Goal: Task Accomplishment & Management: Use online tool/utility

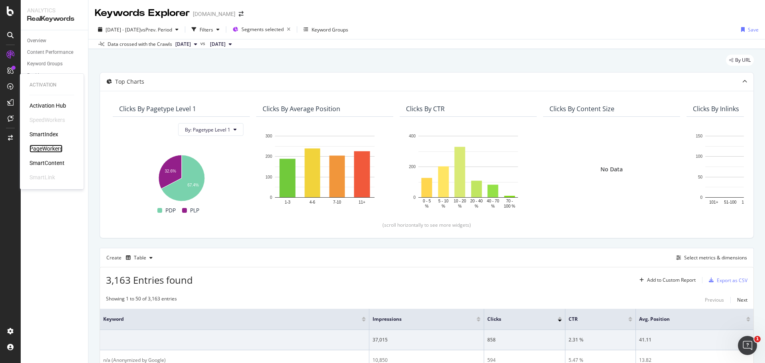
click at [52, 149] on div "PageWorkers" at bounding box center [45, 149] width 33 height 8
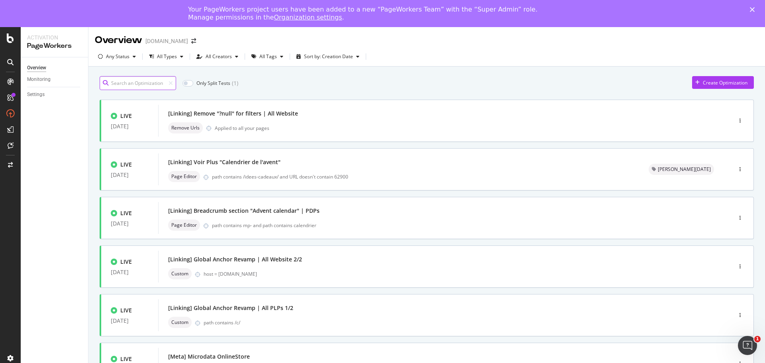
click at [133, 83] on input at bounding box center [138, 83] width 77 height 14
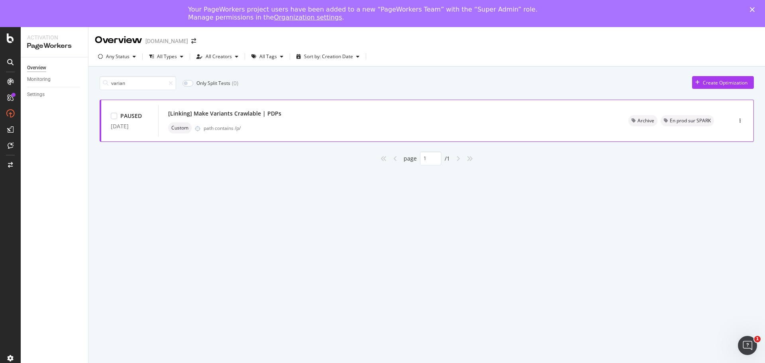
click at [321, 118] on div "[Linking] Make Variants Crawlable | PDPs" at bounding box center [388, 113] width 441 height 11
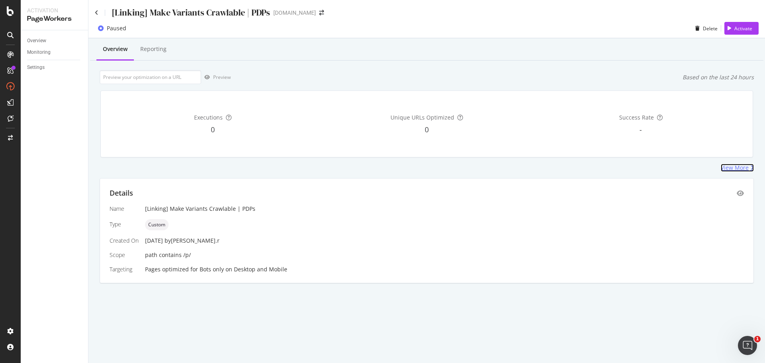
click at [728, 170] on div "View More" at bounding box center [735, 168] width 28 height 8
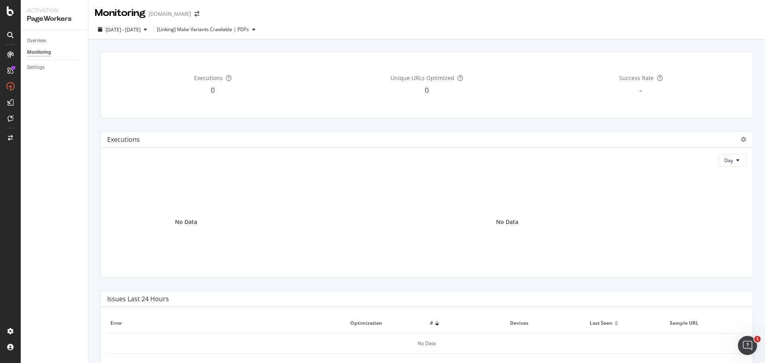
scroll to position [239, 0]
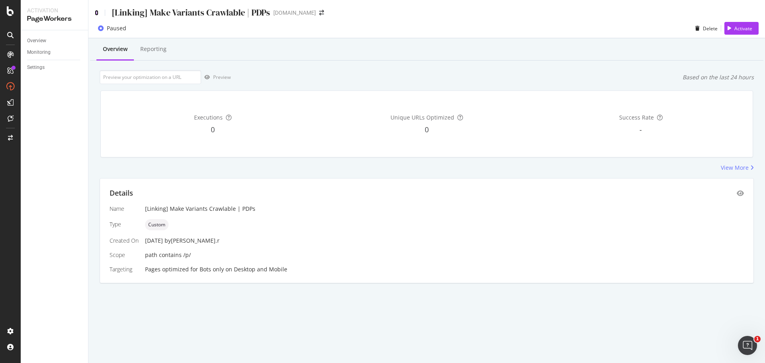
click at [95, 14] on icon at bounding box center [97, 13] width 4 height 6
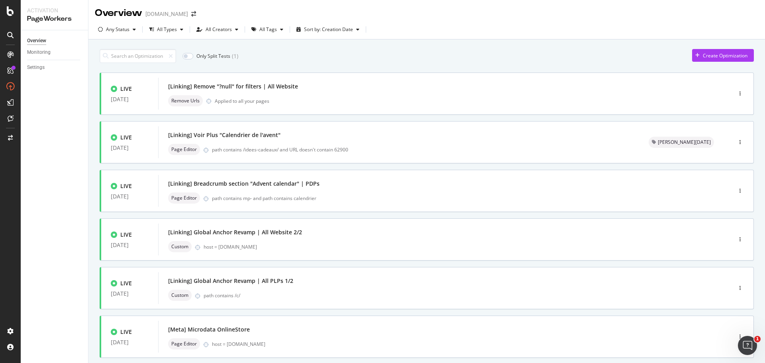
drag, startPoint x: 177, startPoint y: 31, endPoint x: 260, endPoint y: 42, distance: 84.5
click at [177, 31] on div "button" at bounding box center [182, 29] width 10 height 5
click at [267, 28] on div "All Tags" at bounding box center [269, 29] width 18 height 5
click at [257, 44] on icon at bounding box center [257, 46] width 4 height 4
click at [267, 84] on div "Archive" at bounding box center [271, 85] width 17 height 7
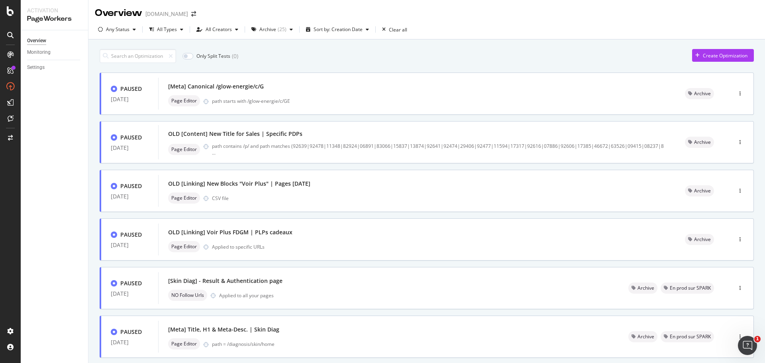
click at [525, 47] on div "Only Split Tests ( 0 ) Create Optimization PAUSED [DATE] [Meta] Canonical /glow…" at bounding box center [427, 310] width 655 height 531
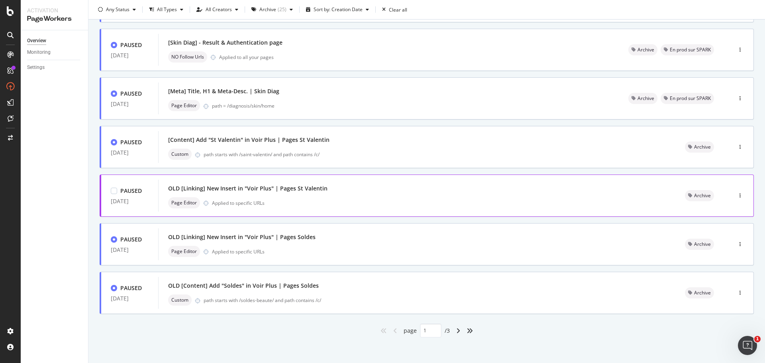
scroll to position [241, 0]
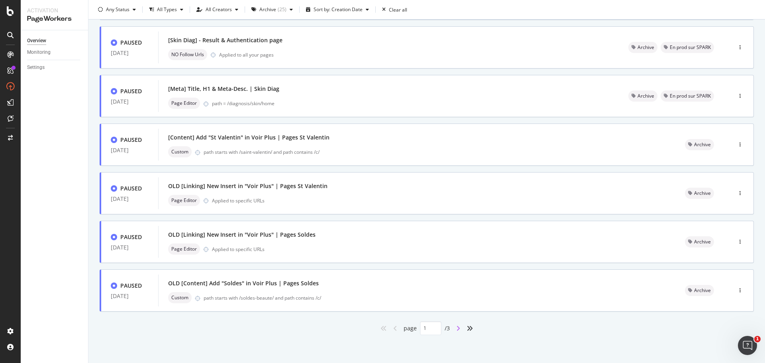
click at [456, 327] on icon "angle-right" at bounding box center [458, 328] width 4 height 6
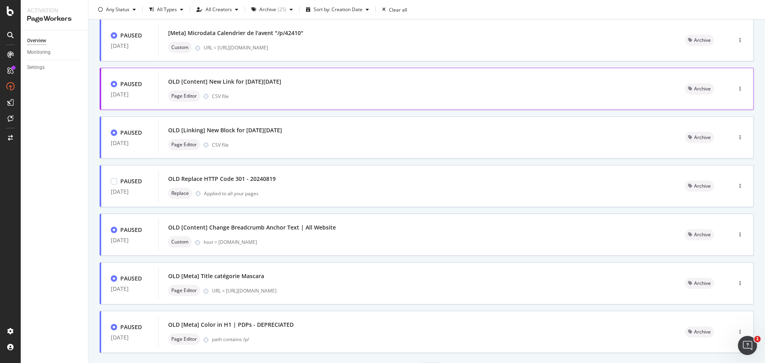
scroll to position [239, 0]
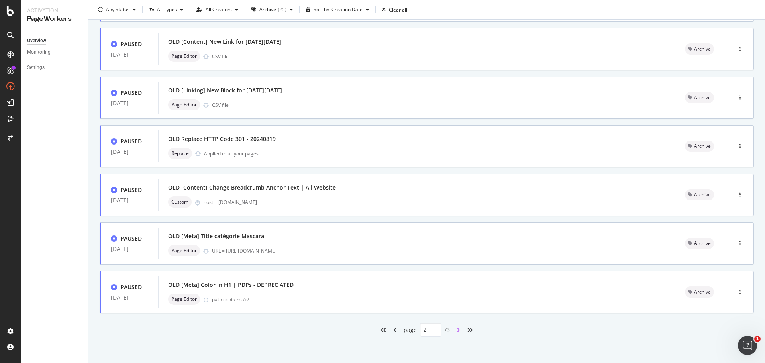
click at [456, 330] on icon "angle-right" at bounding box center [458, 330] width 4 height 6
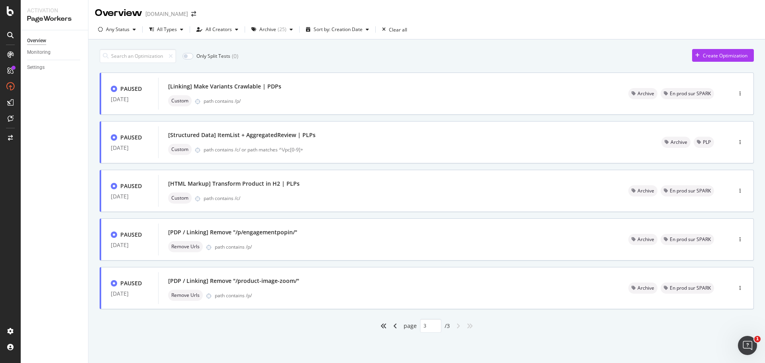
scroll to position [0, 0]
click at [393, 327] on icon "angle-left" at bounding box center [395, 326] width 4 height 6
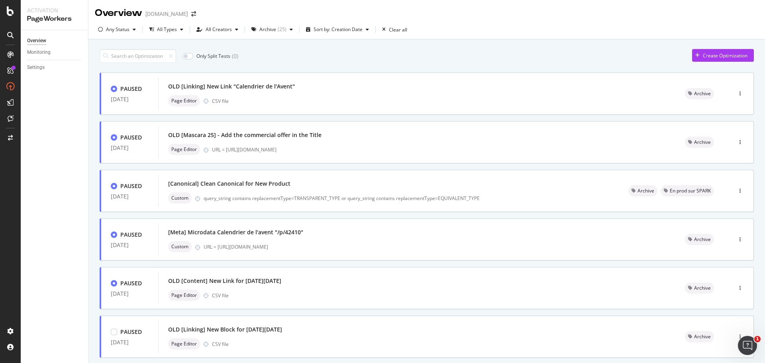
type input "2"
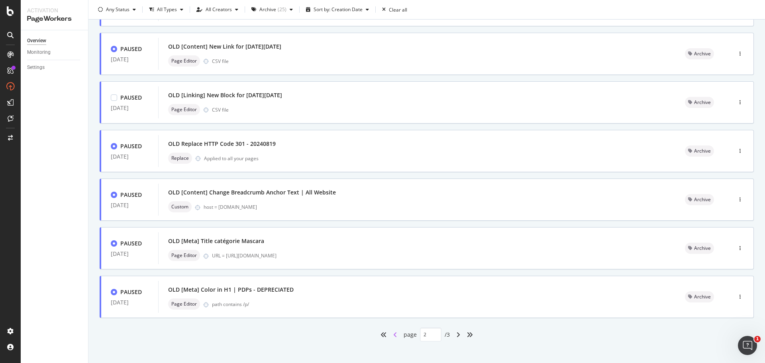
scroll to position [239, 0]
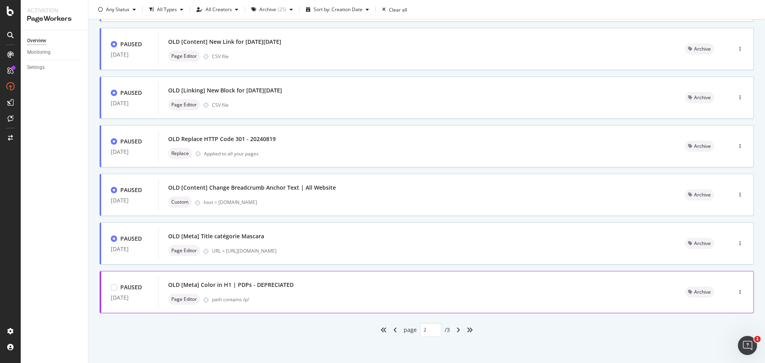
click at [335, 297] on div "path contains /p/" at bounding box center [439, 299] width 454 height 7
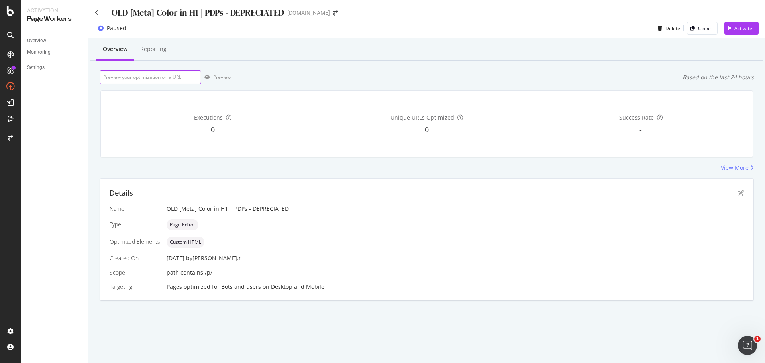
click at [176, 80] on input "url" at bounding box center [151, 77] width 102 height 14
paste input "[URL][DOMAIN_NAME]"
type input "[URL][DOMAIN_NAME]"
click at [213, 77] on div "Preview" at bounding box center [222, 77] width 18 height 7
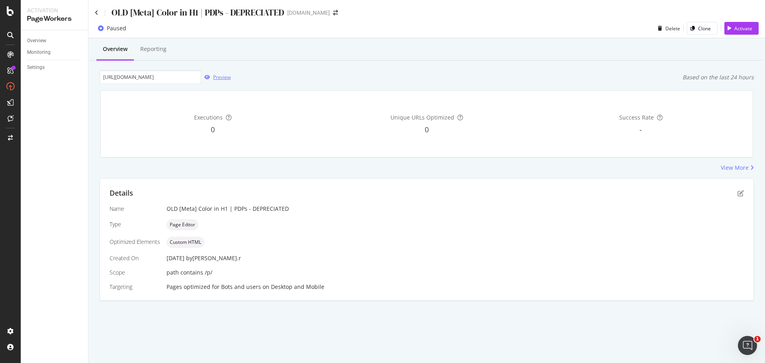
scroll to position [0, 0]
click at [98, 14] on icon at bounding box center [97, 13] width 4 height 6
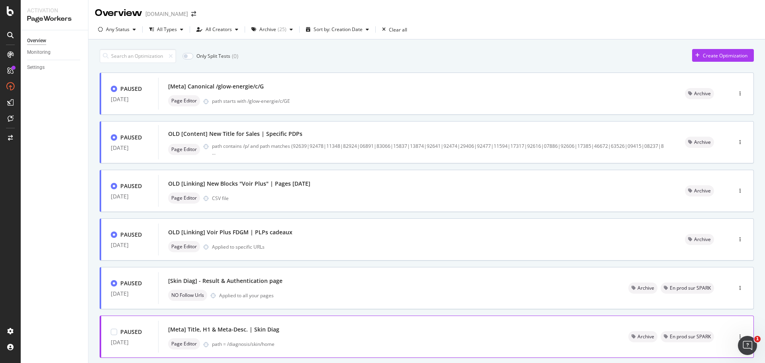
click at [466, 329] on div "[Meta] Title, H1 & Meta-Desc. | Skin Diag" at bounding box center [388, 329] width 441 height 11
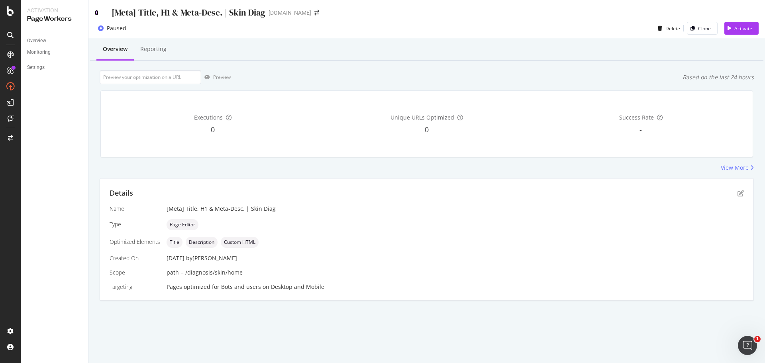
click at [97, 11] on icon at bounding box center [97, 13] width 4 height 6
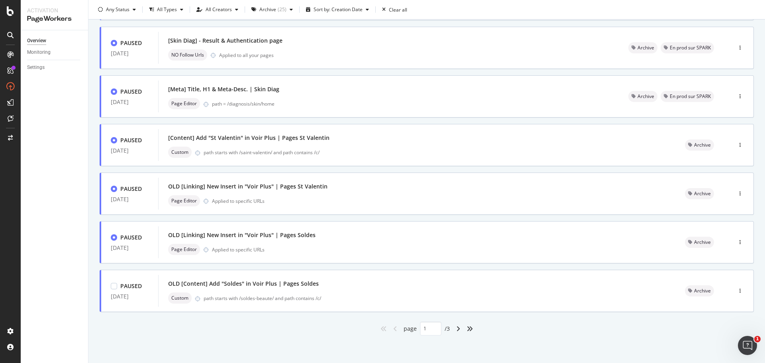
scroll to position [241, 0]
click at [467, 330] on icon "angles-right" at bounding box center [470, 328] width 6 height 6
type input "3"
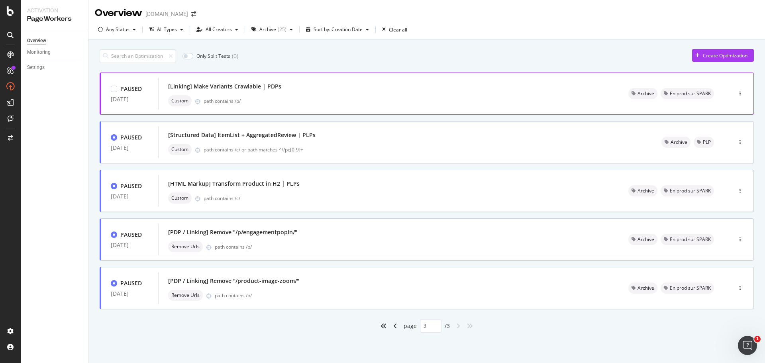
click at [254, 92] on div "[Linking] Make Variants Crawlable | PDPs" at bounding box center [388, 86] width 441 height 11
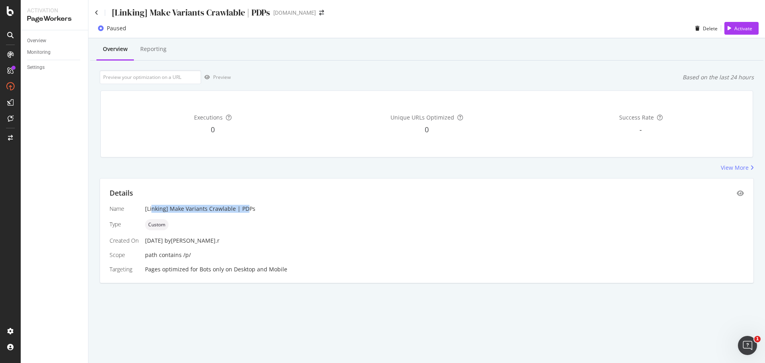
drag, startPoint x: 203, startPoint y: 211, endPoint x: 248, endPoint y: 215, distance: 44.5
click at [248, 215] on div "Name [Linking] Make Variants Crawlable | PDPs Type Custom Created On [DATE] by …" at bounding box center [427, 239] width 635 height 69
click at [426, 249] on div "Name [Linking] Make Variants Crawlable | PDPs Type Custom Created On [DATE] by …" at bounding box center [427, 239] width 635 height 69
click at [95, 11] on icon at bounding box center [97, 13] width 4 height 6
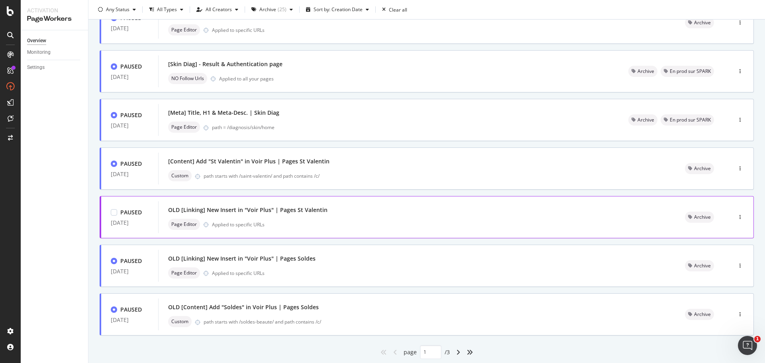
scroll to position [241, 0]
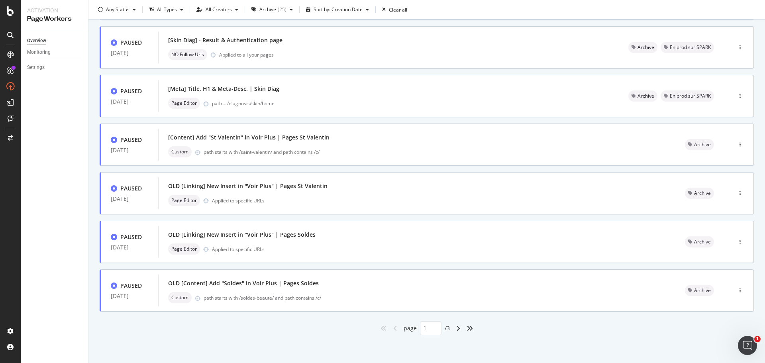
click at [468, 328] on icon "angles-right" at bounding box center [470, 328] width 6 height 6
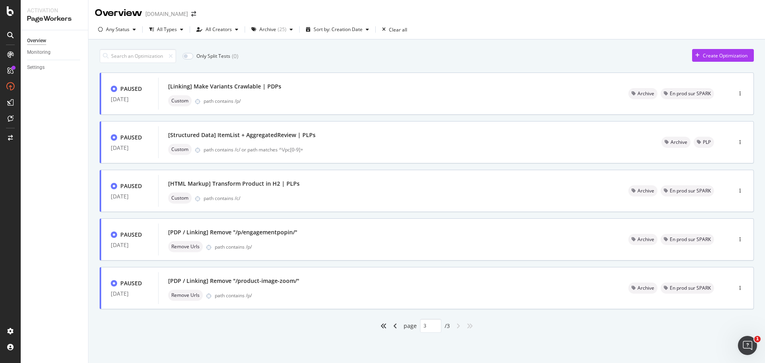
scroll to position [0, 0]
click at [397, 326] on icon "angle-left" at bounding box center [395, 326] width 4 height 6
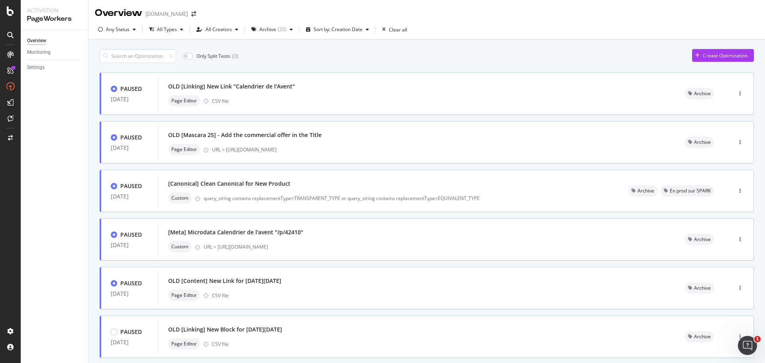
type input "2"
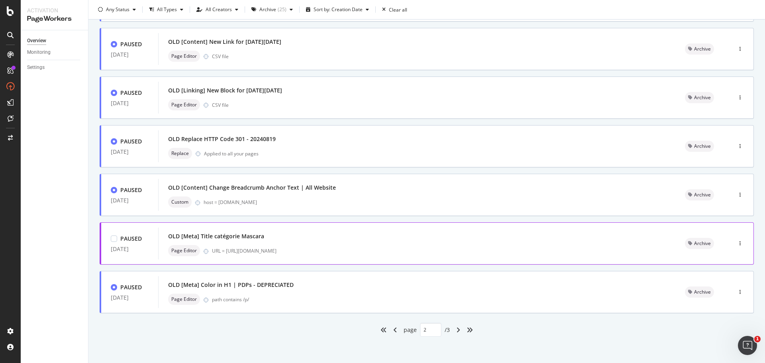
scroll to position [241, 0]
